Goal: Task Accomplishment & Management: Use online tool/utility

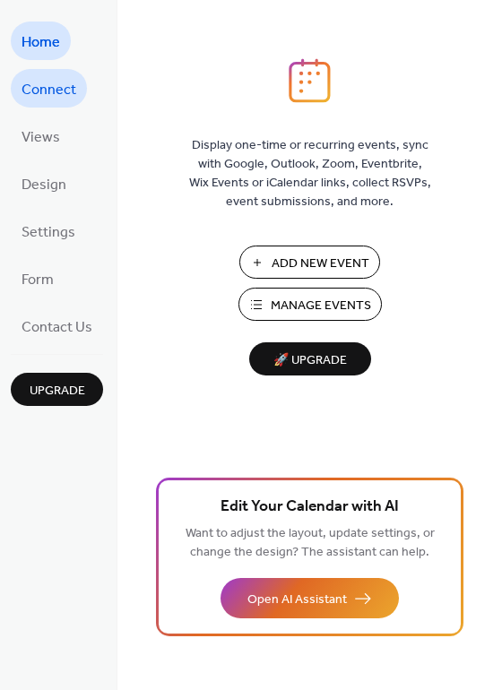
click at [60, 88] on span "Connect" at bounding box center [49, 90] width 55 height 28
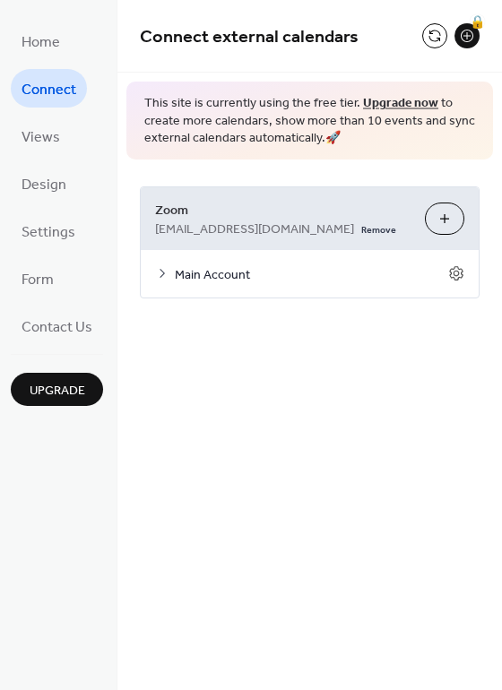
click at [441, 218] on button "Customize" at bounding box center [444, 218] width 39 height 32
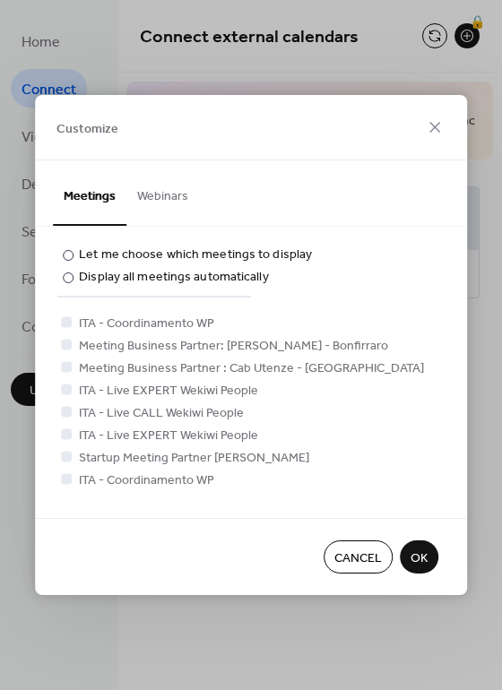
scroll to position [448, 0]
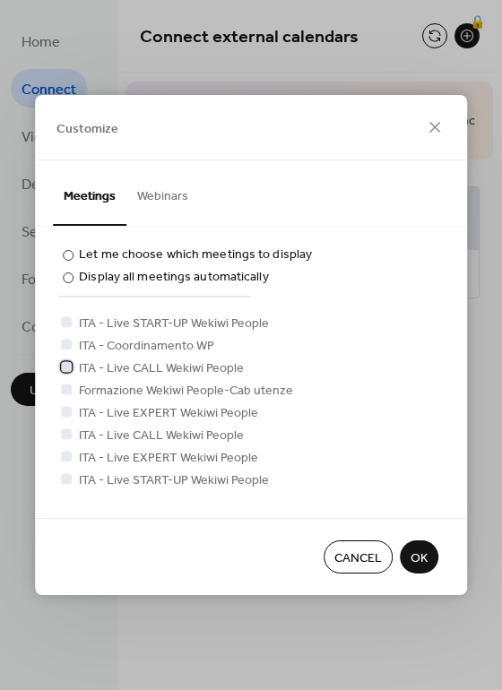
click at [67, 367] on icon at bounding box center [66, 366] width 7 height 7
click at [65, 412] on icon at bounding box center [66, 411] width 7 height 7
click at [65, 434] on icon at bounding box center [67, 433] width 6 height 4
click at [65, 458] on icon at bounding box center [66, 455] width 7 height 7
click at [66, 471] on div at bounding box center [66, 478] width 18 height 18
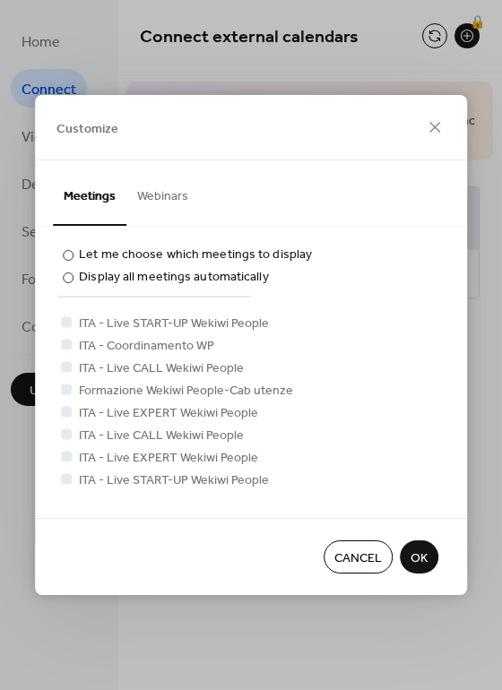
click at [322, 434] on div "Coordinamento attività Wekiwi People ITA - Live CALL Wekiwi People [GEOGRAPHIC_…" at bounding box center [240, 177] width 366 height 624
click at [69, 476] on div at bounding box center [66, 478] width 11 height 11
click at [65, 457] on div at bounding box center [66, 456] width 11 height 11
click at [65, 434] on div at bounding box center [66, 433] width 11 height 11
click at [62, 413] on div at bounding box center [66, 411] width 11 height 11
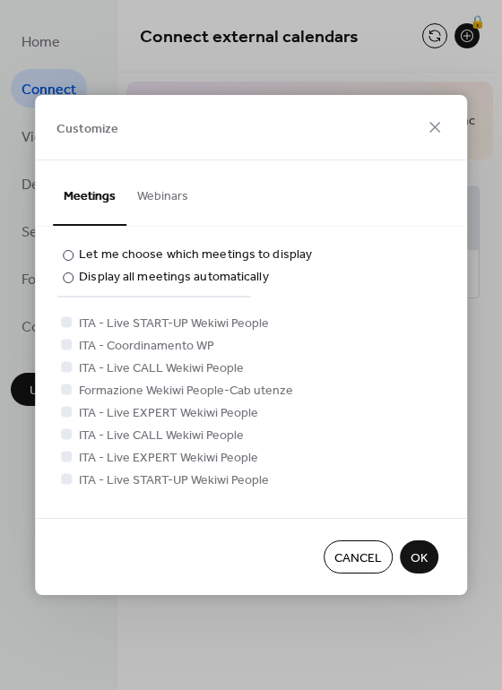
click at [413, 554] on span "OK" at bounding box center [418, 558] width 17 height 19
